Goal: Register for event/course

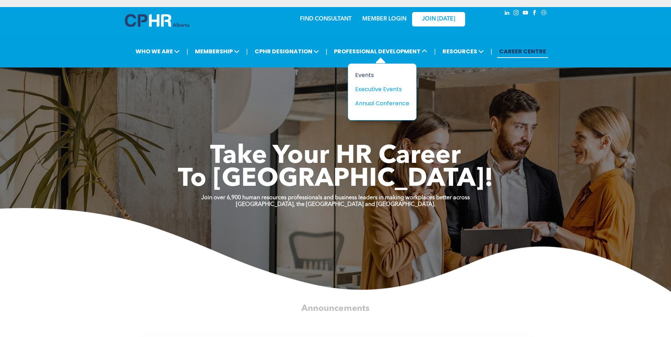
click at [365, 75] on div "Events" at bounding box center [379, 75] width 49 height 9
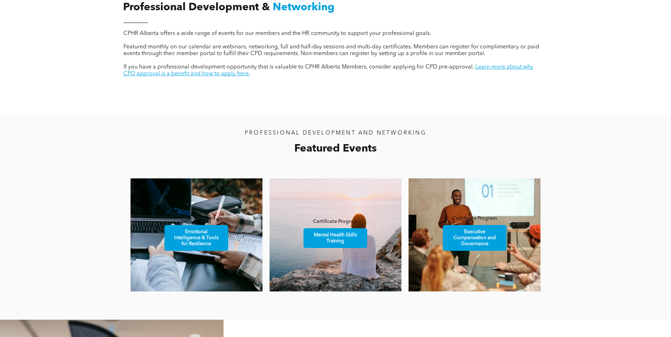
scroll to position [318, 0]
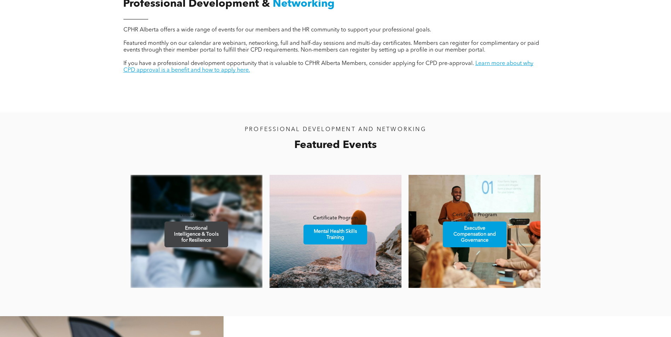
click at [186, 236] on span "Emotional Intelligence & Tools for Resilience" at bounding box center [196, 234] width 62 height 25
click at [194, 233] on span "Emotional Intelligence & Tools for Resilience" at bounding box center [196, 234] width 62 height 25
click at [193, 235] on span "Emotional Intelligence & Tools for Resilience" at bounding box center [196, 234] width 62 height 25
click at [192, 236] on span "Emotional Intelligence & Tools for Resilience" at bounding box center [196, 234] width 62 height 25
